Goal: Information Seeking & Learning: Compare options

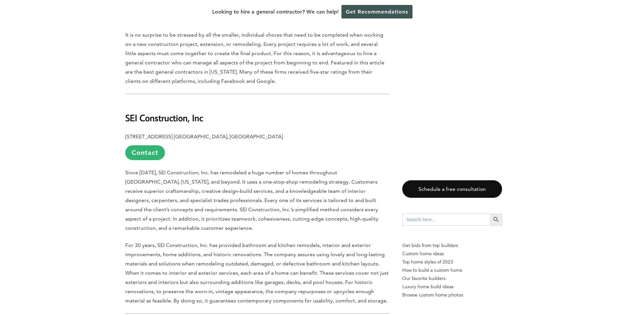
scroll to position [397, 0]
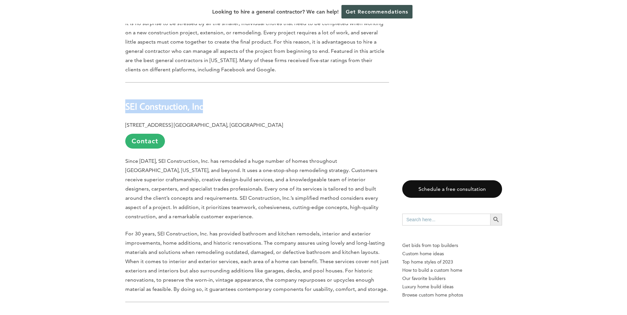
drag, startPoint x: 207, startPoint y: 110, endPoint x: 122, endPoint y: 110, distance: 85.0
copy b "SEI Construction, Inc"
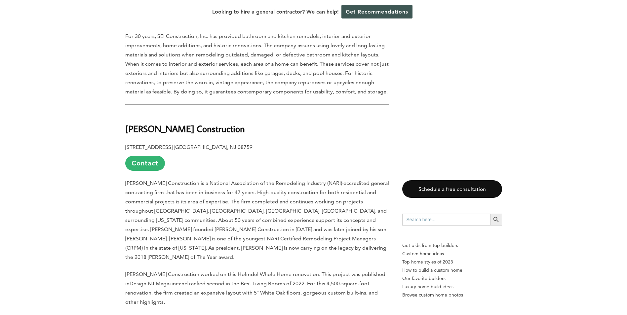
scroll to position [595, 0]
drag, startPoint x: 209, startPoint y: 128, endPoint x: 126, endPoint y: 127, distance: 83.3
click at [126, 127] on h2 "[PERSON_NAME] Construction" at bounding box center [257, 123] width 264 height 23
copy b "[PERSON_NAME] Construction"
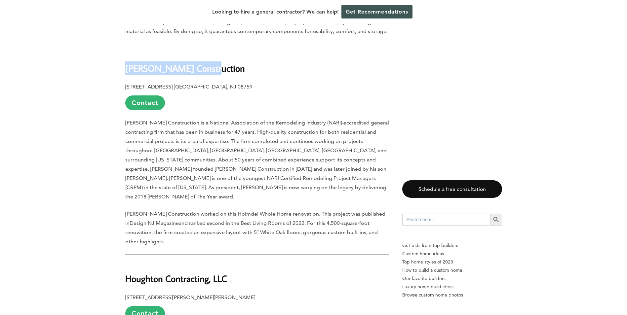
scroll to position [761, 0]
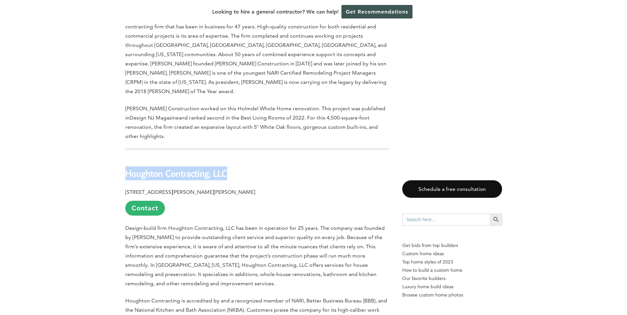
drag, startPoint x: 231, startPoint y: 156, endPoint x: 117, endPoint y: 149, distance: 114.0
copy b "Houghton Contracting, LLC"
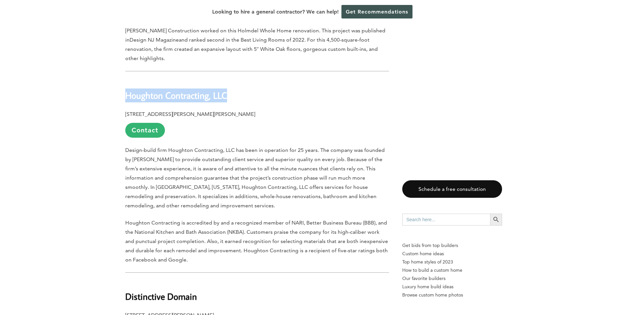
scroll to position [926, 0]
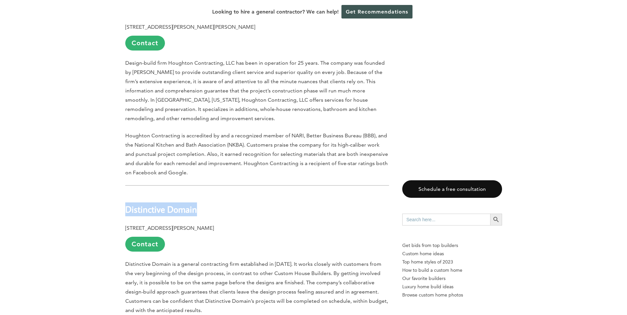
drag, startPoint x: 205, startPoint y: 192, endPoint x: 124, endPoint y: 187, distance: 81.5
copy b "Distinctive Domain"
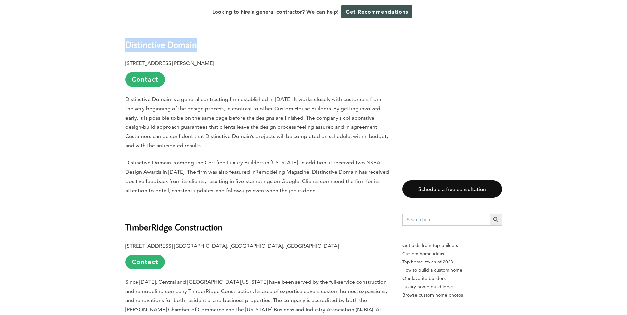
scroll to position [1091, 0]
click at [230, 211] on h2 "TimberRidge Construction" at bounding box center [257, 222] width 264 height 23
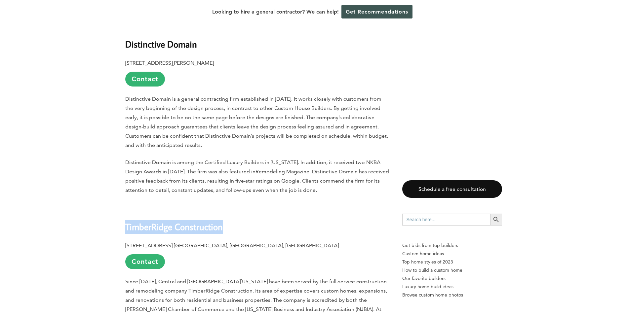
drag, startPoint x: 226, startPoint y: 212, endPoint x: 124, endPoint y: 206, distance: 101.7
copy b "TimberRidge Construction"
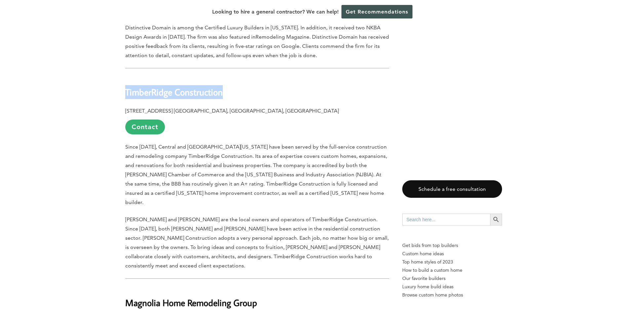
scroll to position [1290, 0]
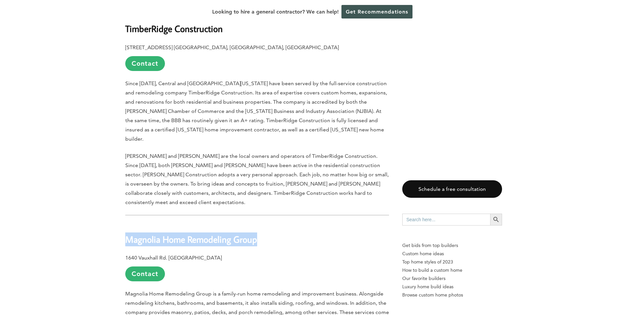
drag, startPoint x: 260, startPoint y: 203, endPoint x: 127, endPoint y: 197, distance: 133.7
click at [127, 224] on h2 "Magnolia Home Remodeling Group" at bounding box center [257, 235] width 264 height 23
copy b "Magnolia Home Remodeling Group"
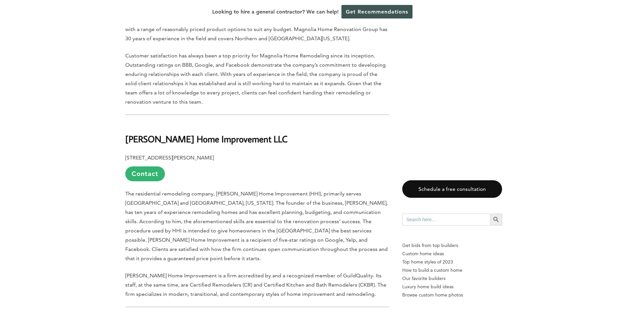
scroll to position [1587, 0]
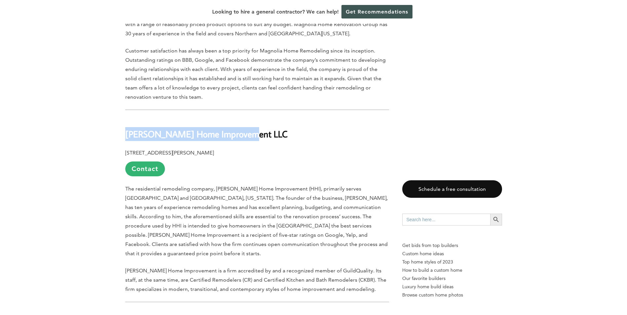
drag, startPoint x: 254, startPoint y: 95, endPoint x: 124, endPoint y: 97, distance: 129.6
copy b "[PERSON_NAME] Home Improvement LLC"
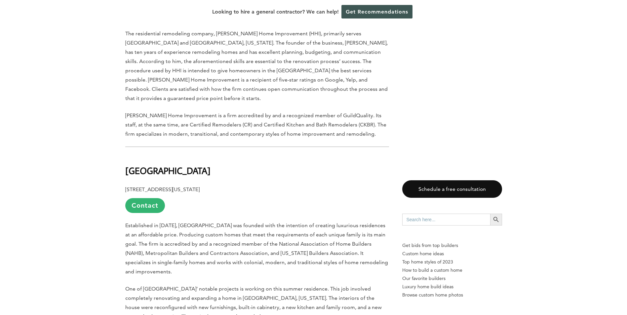
scroll to position [1753, 0]
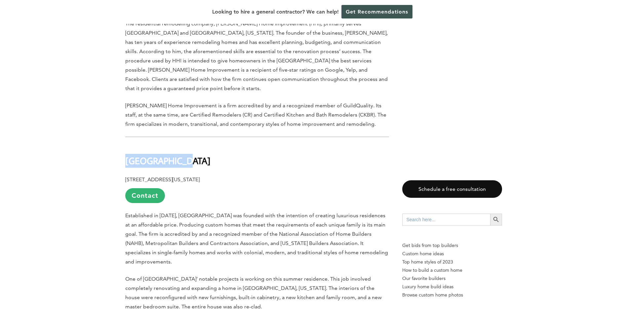
drag, startPoint x: 179, startPoint y: 119, endPoint x: 125, endPoint y: 112, distance: 54.4
click at [125, 145] on h2 "[GEOGRAPHIC_DATA]" at bounding box center [257, 156] width 264 height 23
copy b "[GEOGRAPHIC_DATA]"
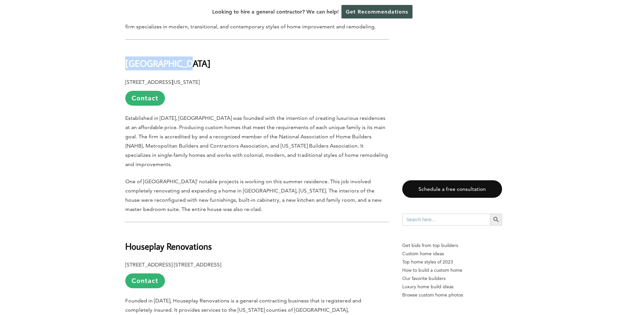
scroll to position [1885, 0]
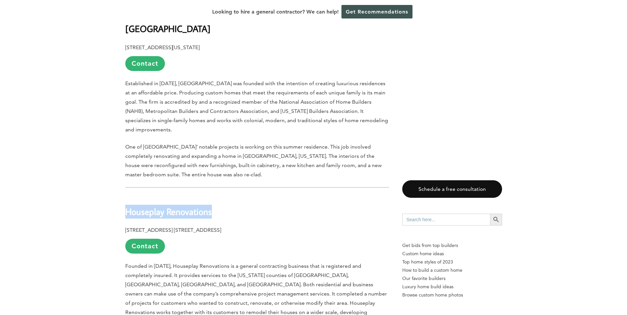
drag, startPoint x: 124, startPoint y: 164, endPoint x: 215, endPoint y: 168, distance: 90.7
copy b "Houseplay Renovations"
